Goal: Task Accomplishment & Management: Use online tool/utility

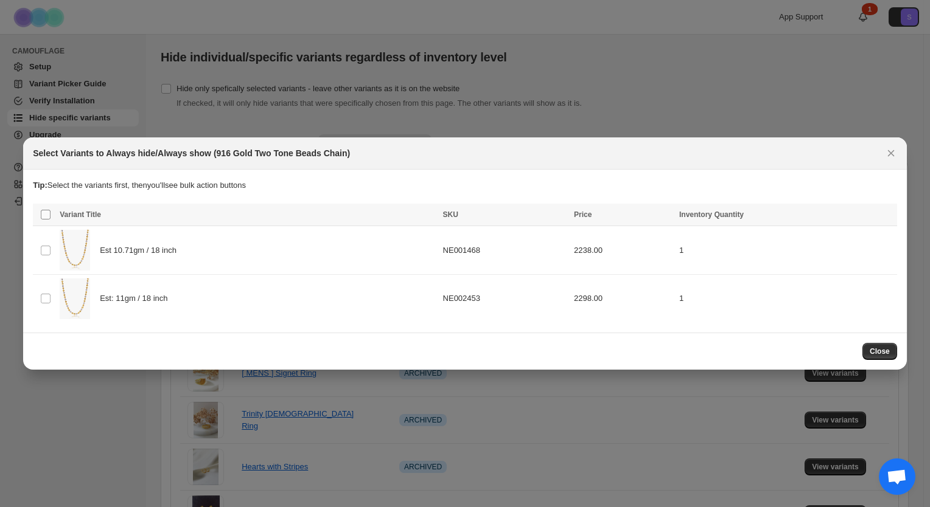
click at [40, 214] on span ":r4:" at bounding box center [45, 214] width 11 height 11
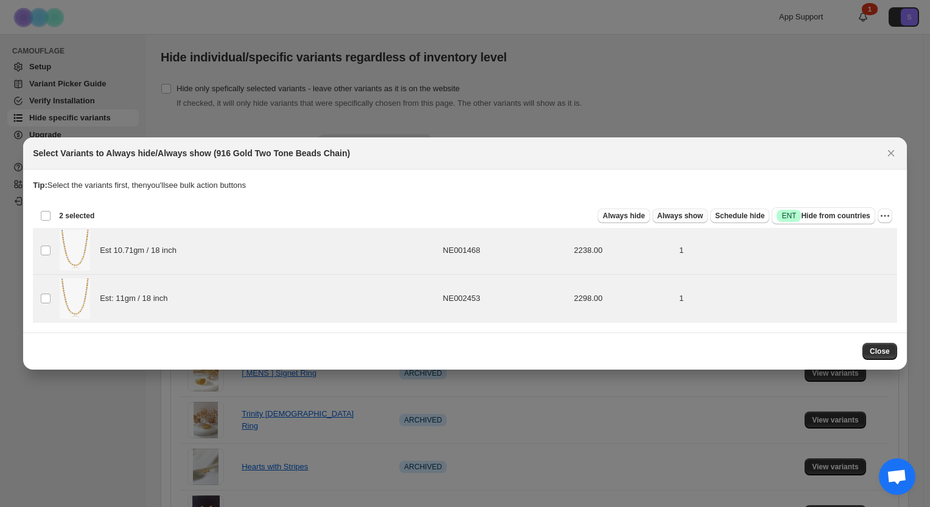
click at [690, 220] on span "Always show" at bounding box center [680, 216] width 46 height 10
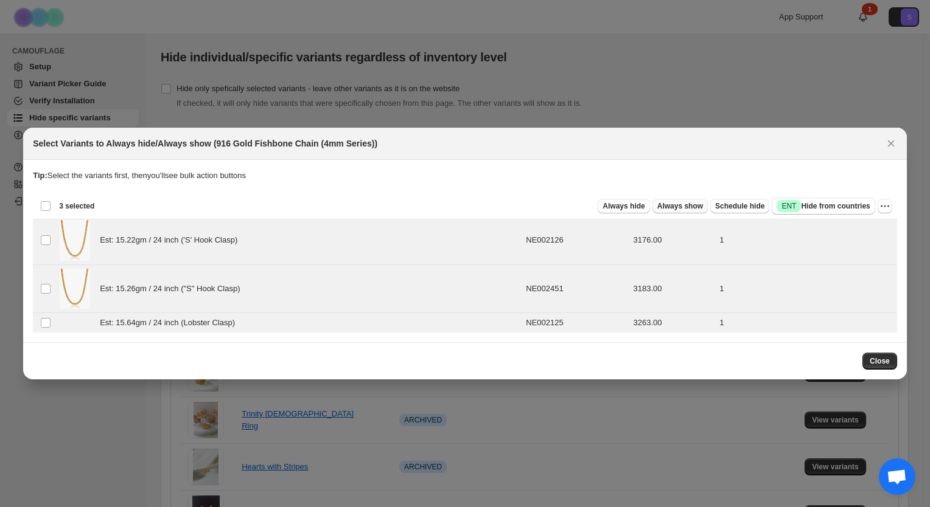
click at [694, 210] on span "Always show" at bounding box center [680, 206] width 46 height 10
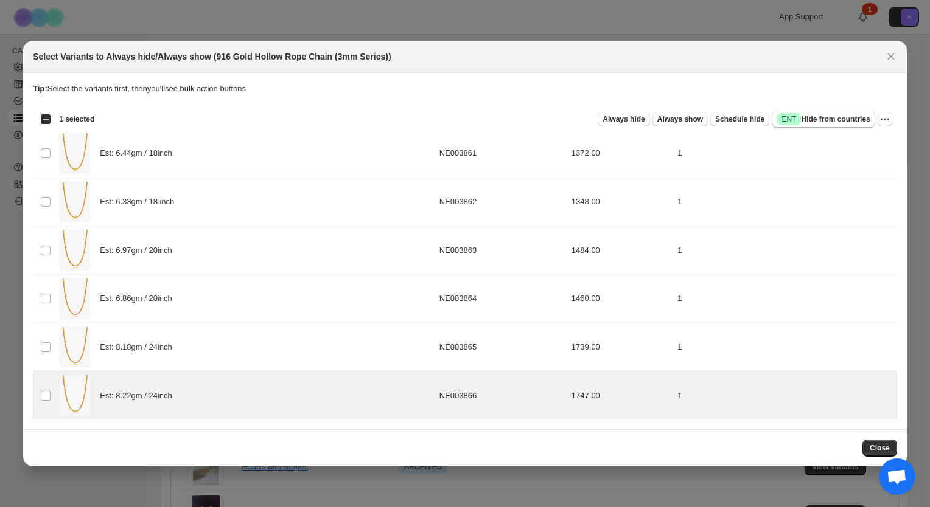
click at [688, 123] on span "Always show" at bounding box center [680, 119] width 46 height 10
